Goal: Information Seeking & Learning: Learn about a topic

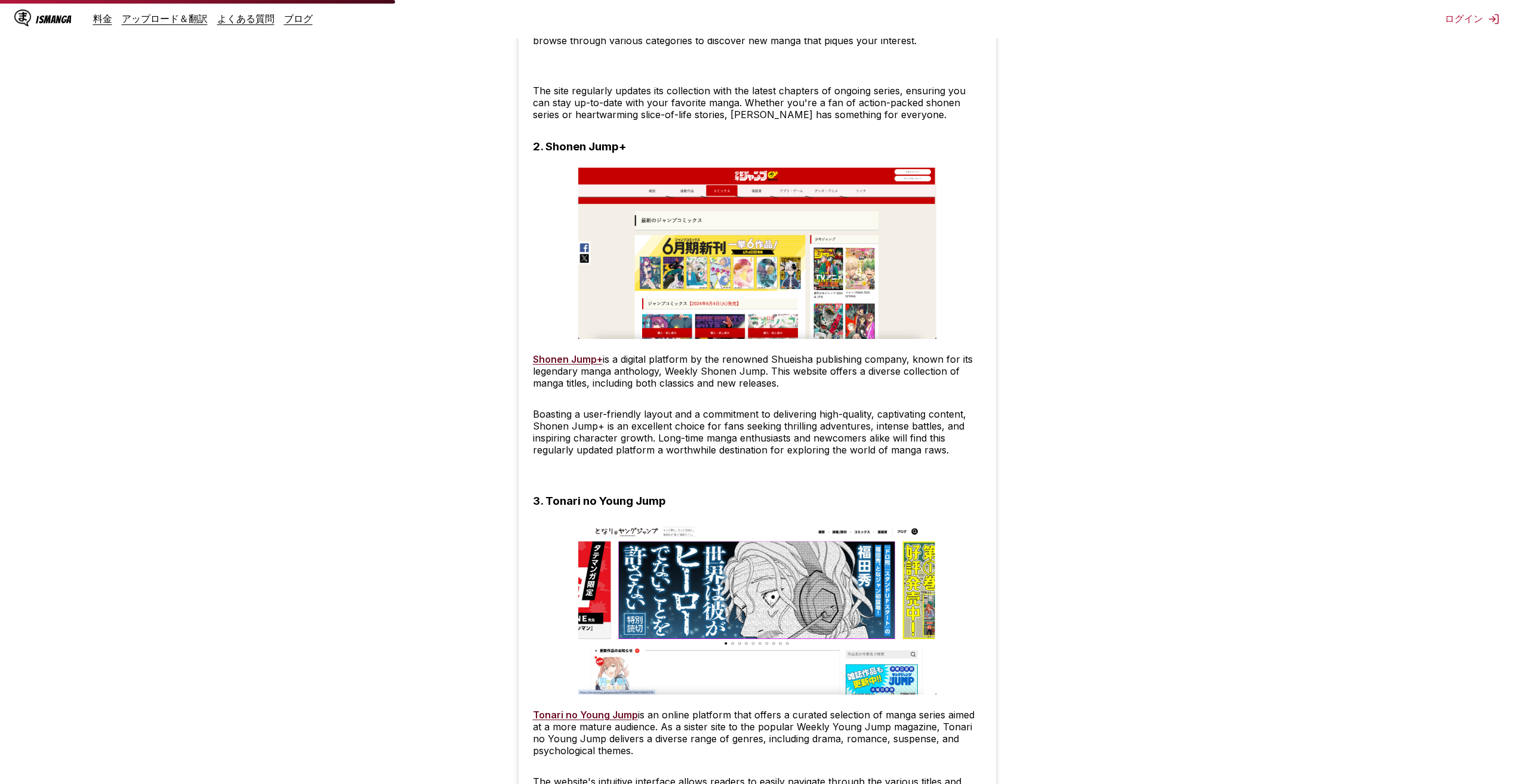
scroll to position [1193, 0]
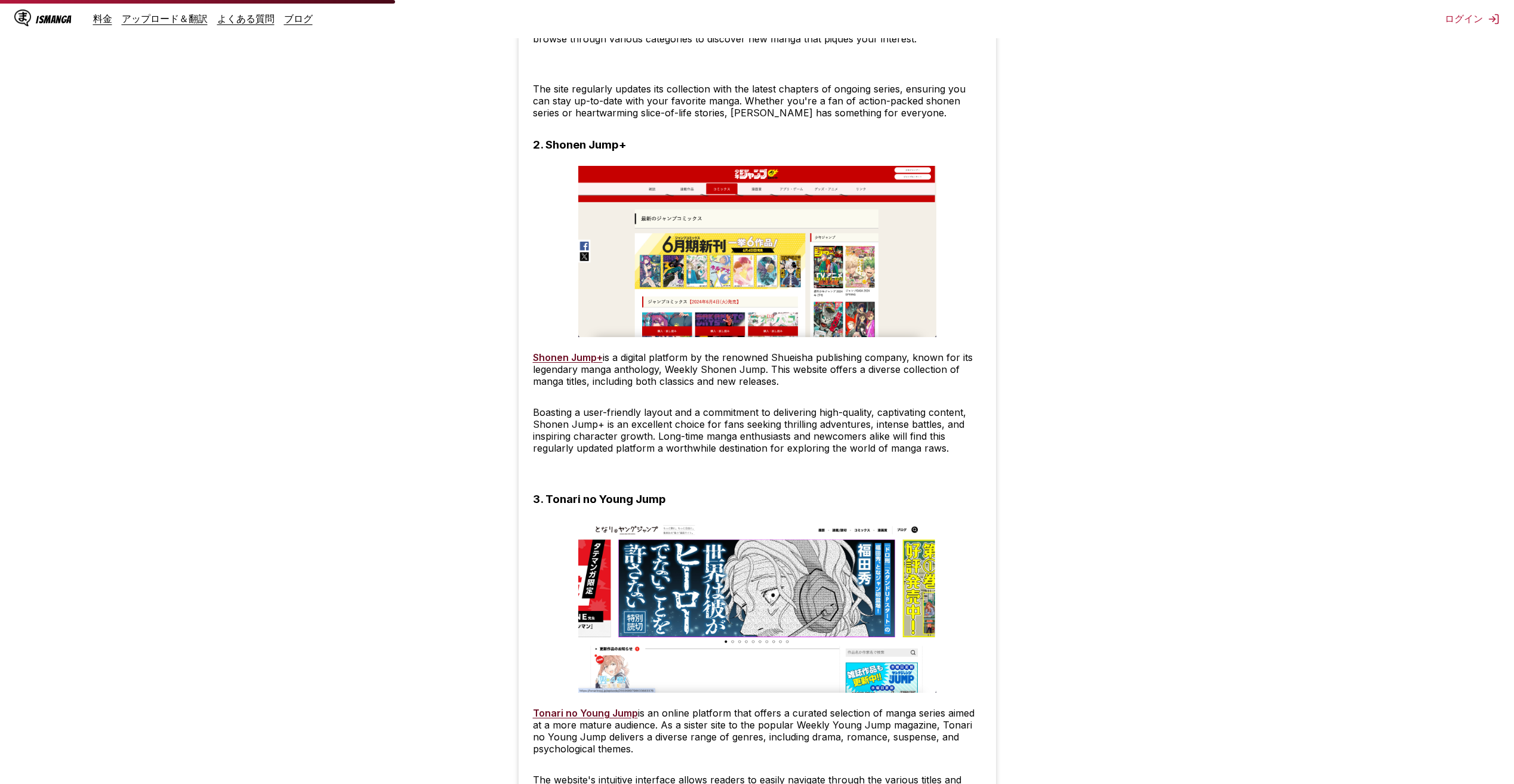
click at [690, 226] on img at bounding box center [758, 252] width 358 height 172
click at [582, 143] on h3 "2. Shonen Jump+" at bounding box center [580, 144] width 94 height 14
click at [573, 352] on link "Shonen Jump+" at bounding box center [568, 358] width 70 height 12
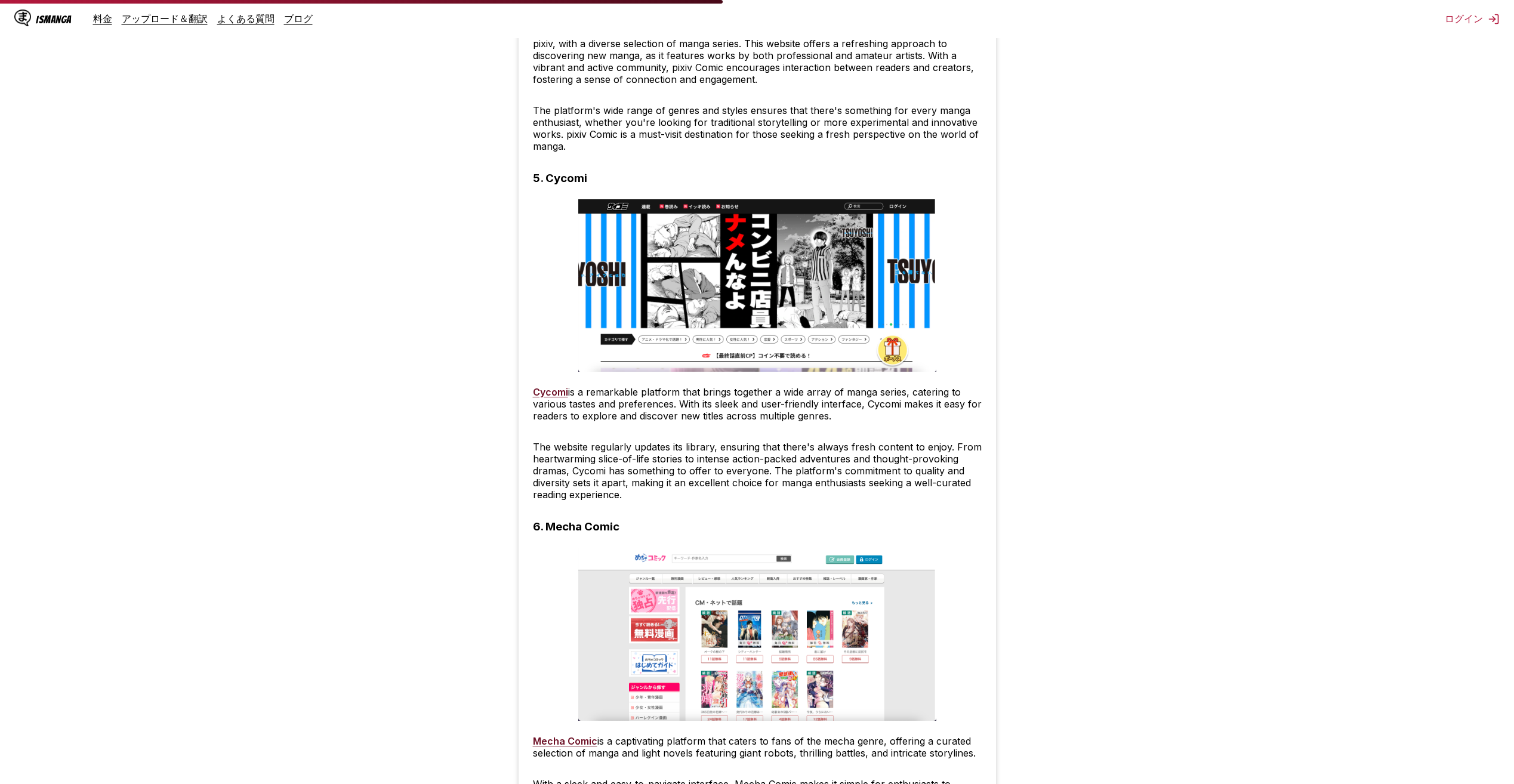
scroll to position [2267, 0]
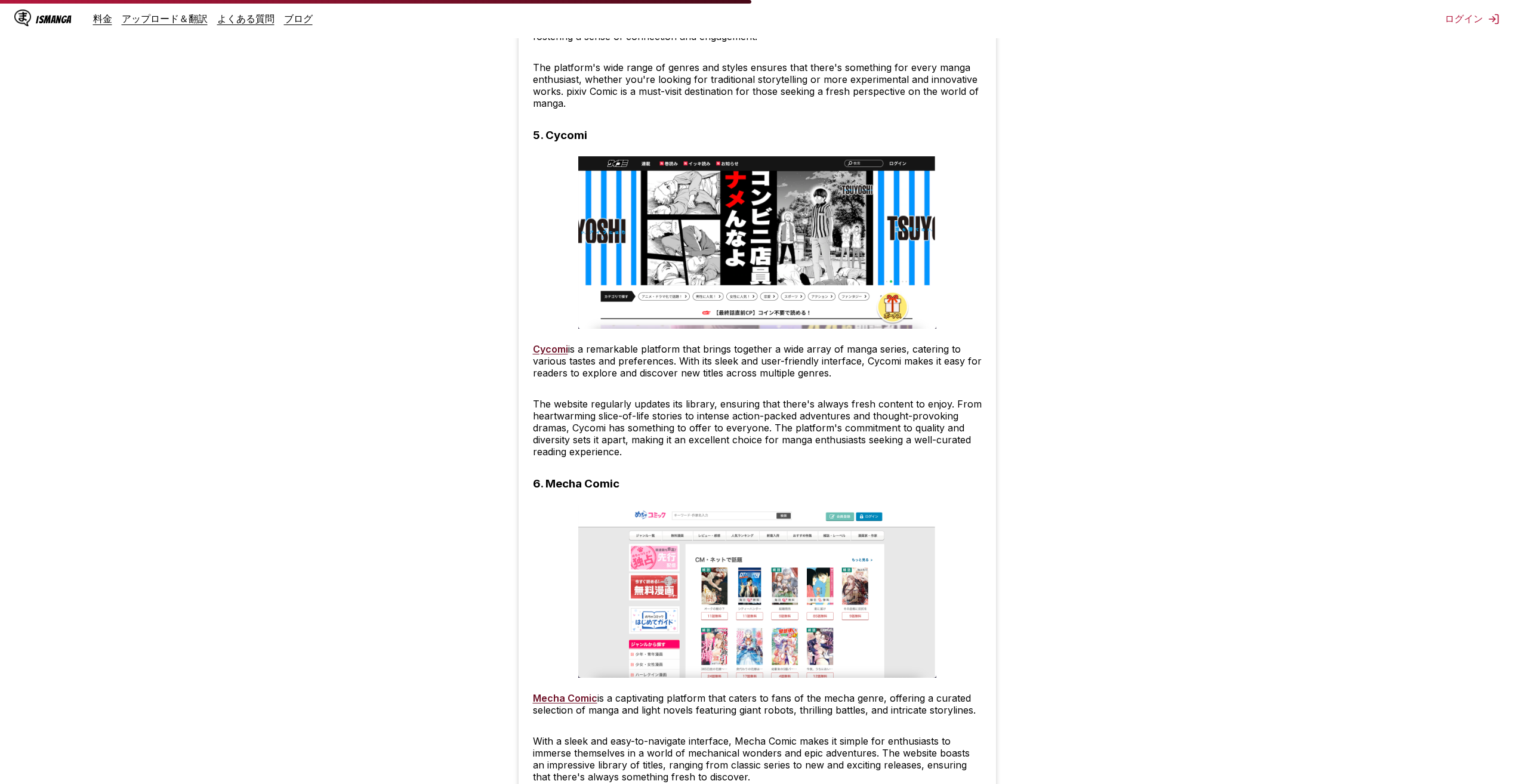
click at [569, 352] on p "Cycomi is a remarkable platform that brings together a wide array of manga seri…" at bounding box center [757, 361] width 449 height 36
click at [554, 349] on link "Cycomi" at bounding box center [550, 349] width 35 height 12
